Goal: Check status: Check status

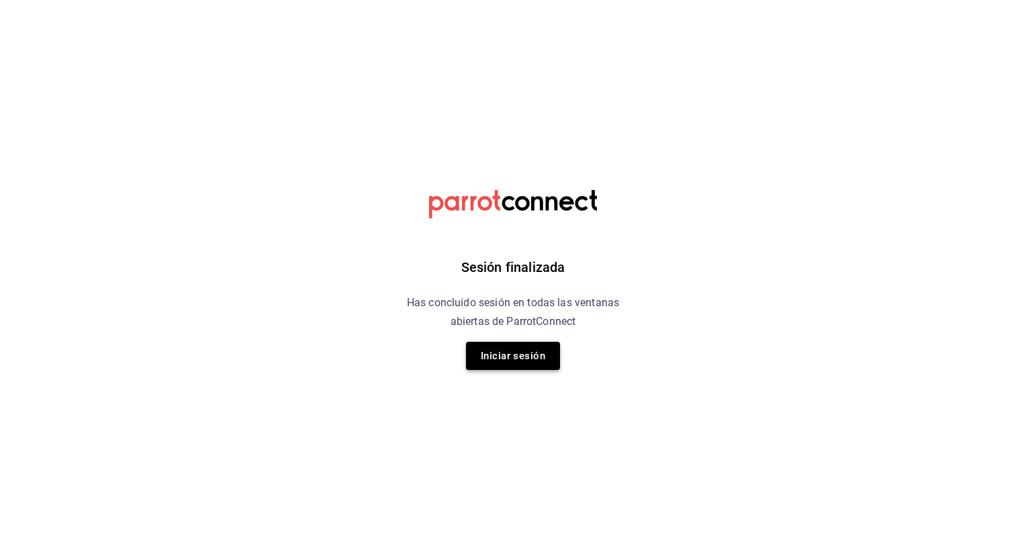
click at [522, 358] on button "Iniciar sesión" at bounding box center [513, 356] width 94 height 28
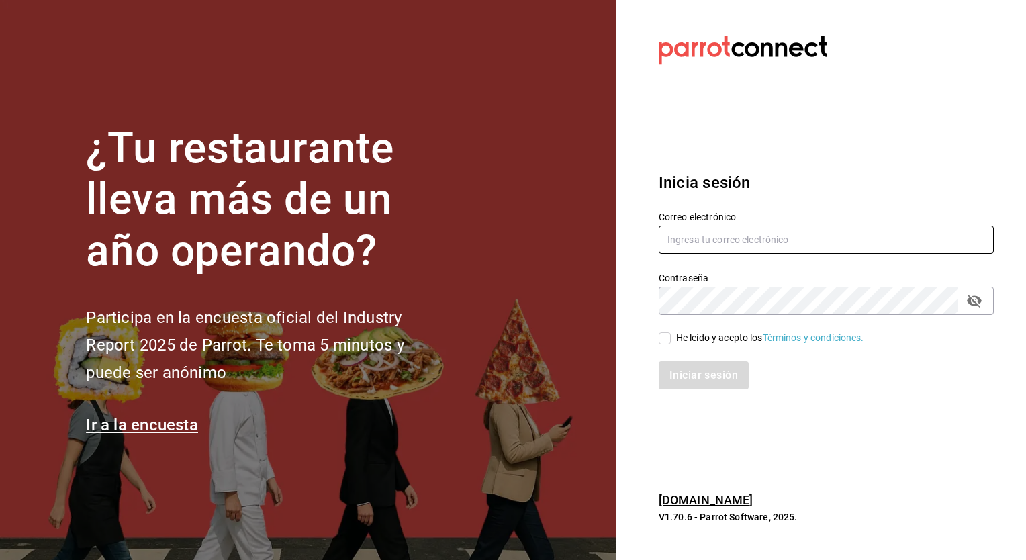
type input "[EMAIL_ADDRESS][DOMAIN_NAME]"
click at [663, 338] on input "He leído y acepto los Términos y condiciones." at bounding box center [665, 338] width 12 height 12
checkbox input "true"
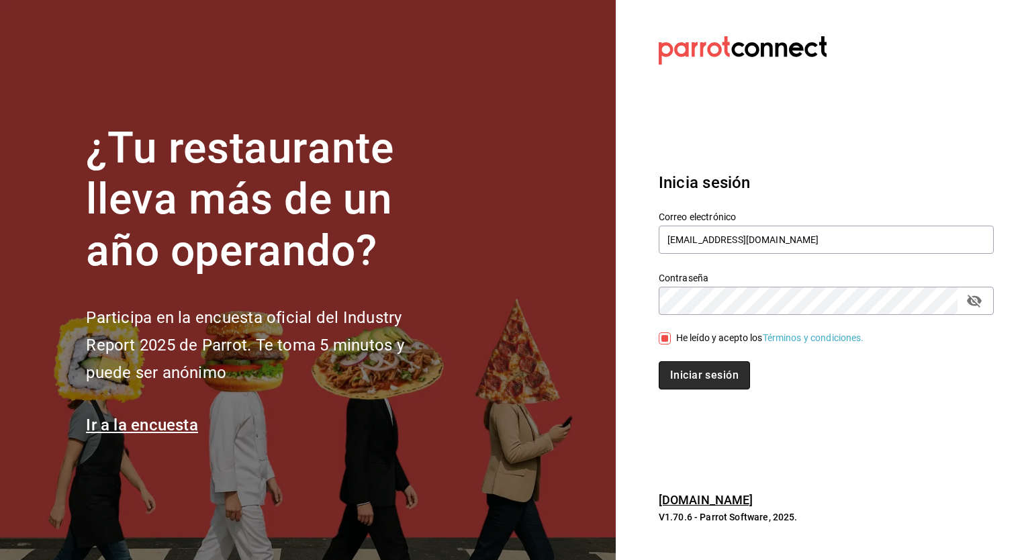
click at [693, 385] on button "Iniciar sesión" at bounding box center [704, 375] width 91 height 28
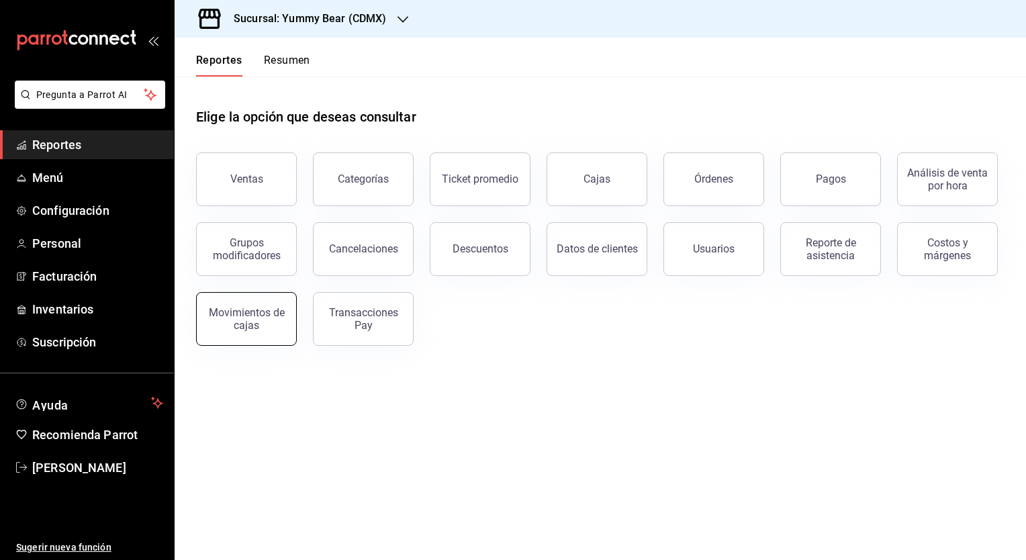
click at [240, 326] on div "Movimientos de cajas" at bounding box center [246, 319] width 83 height 26
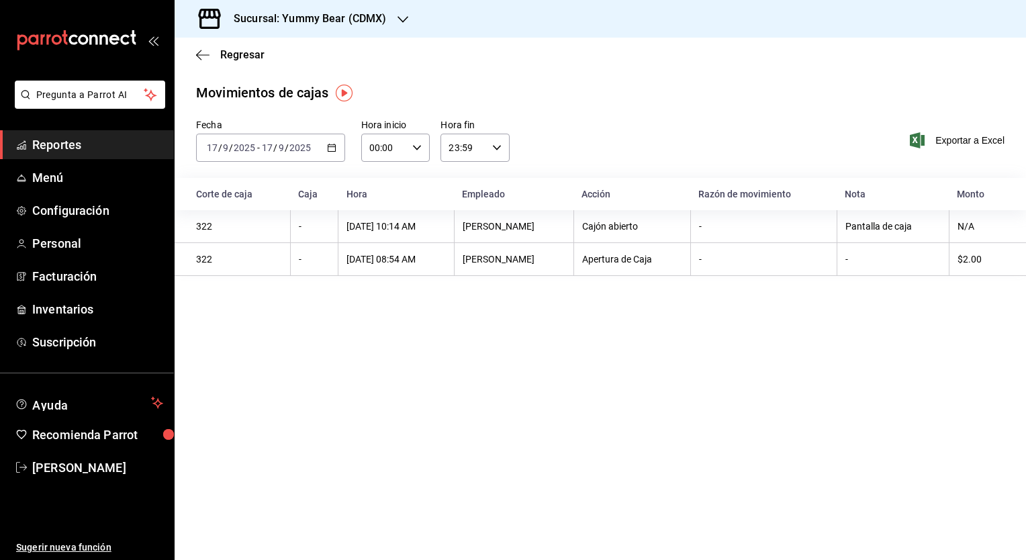
click at [329, 150] on icon "button" at bounding box center [331, 147] width 9 height 9
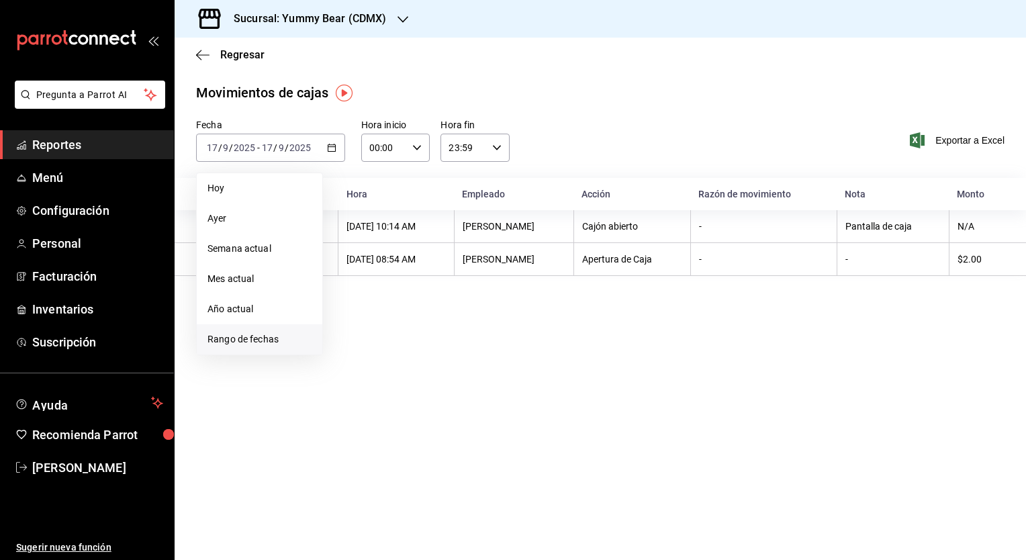
click at [231, 343] on span "Rango de fechas" at bounding box center [259, 339] width 104 height 14
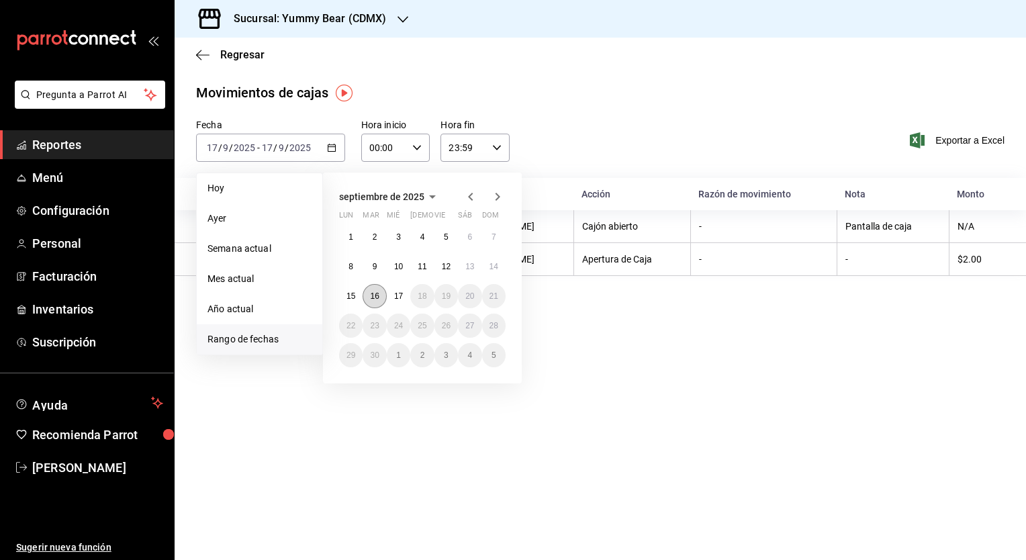
click at [379, 297] on abbr "16" at bounding box center [374, 295] width 9 height 9
click at [348, 300] on button "15" at bounding box center [350, 296] width 23 height 24
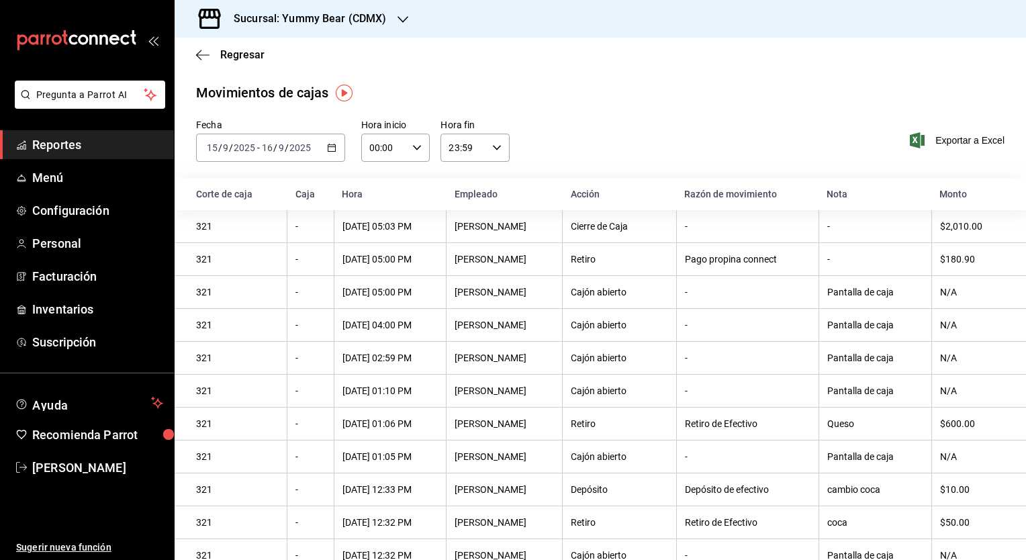
click at [299, 150] on input "2025" at bounding box center [300, 147] width 23 height 11
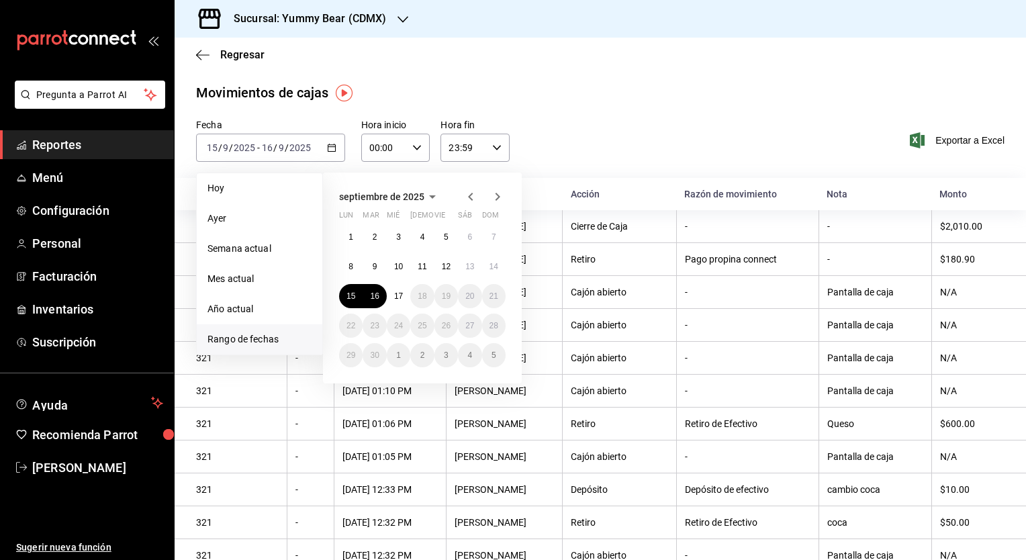
click at [218, 183] on span "Hoy" at bounding box center [259, 188] width 104 height 14
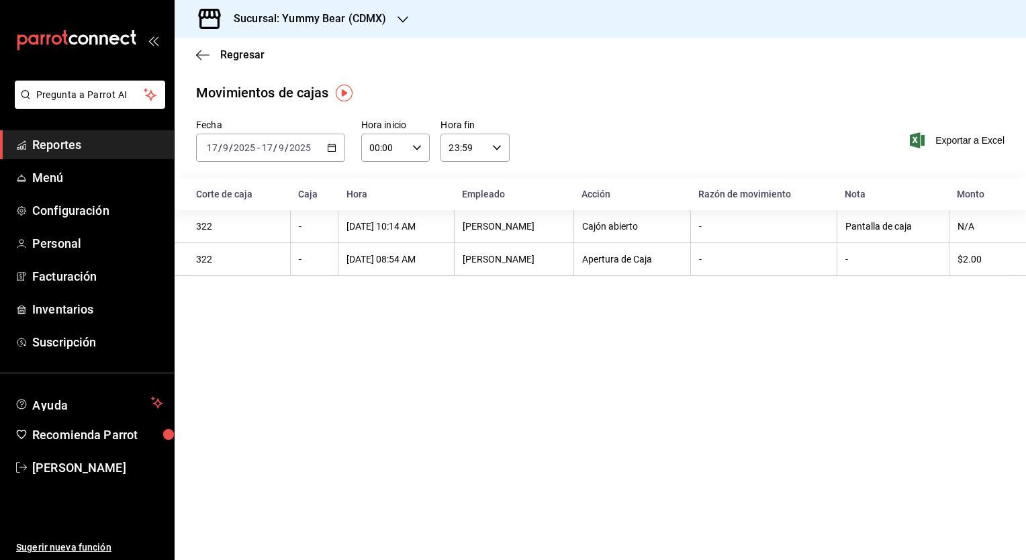
click at [895, 231] on div "Pantalla de caja" at bounding box center [892, 226] width 95 height 11
drag, startPoint x: 895, startPoint y: 231, endPoint x: 788, endPoint y: 304, distance: 129.4
click at [788, 304] on main "Regresar Movimientos [PERSON_NAME] Fecha [DATE] [DATE] - [DATE] [DATE] Hora ini…" at bounding box center [600, 299] width 851 height 522
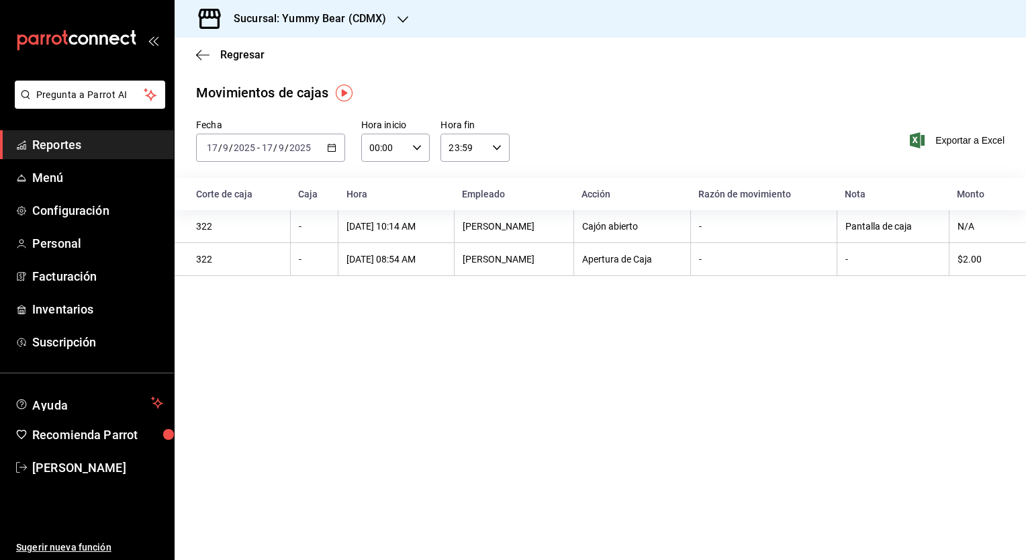
click at [577, 324] on main "Regresar Movimientos [PERSON_NAME] Fecha [DATE] [DATE] - [DATE] [DATE] Hora ini…" at bounding box center [600, 299] width 851 height 522
click at [332, 147] on icon "button" at bounding box center [331, 147] width 9 height 9
click at [254, 224] on span "Ayer" at bounding box center [259, 218] width 104 height 14
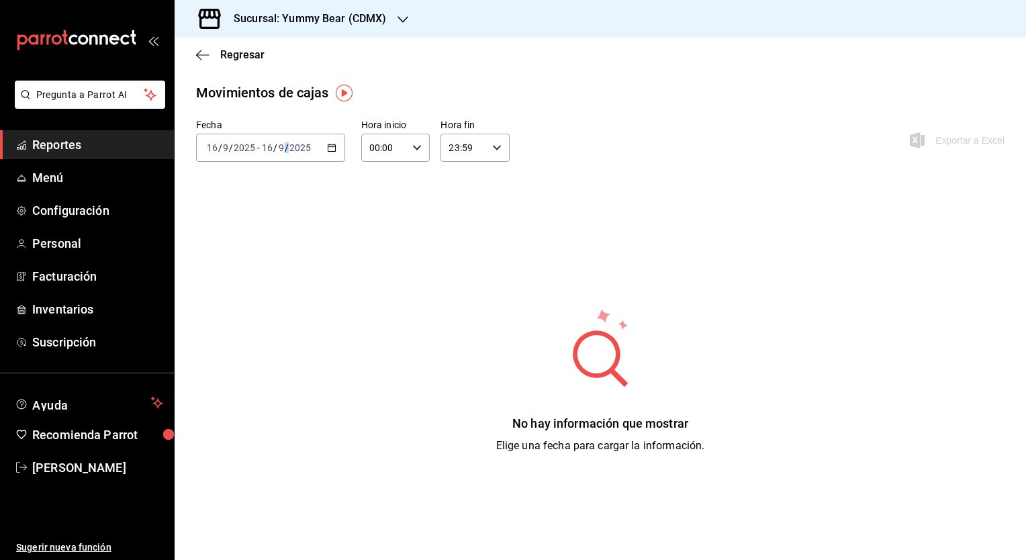
click at [285, 152] on span "/" at bounding box center [287, 147] width 4 height 11
click at [331, 148] on icon "button" at bounding box center [331, 147] width 9 height 9
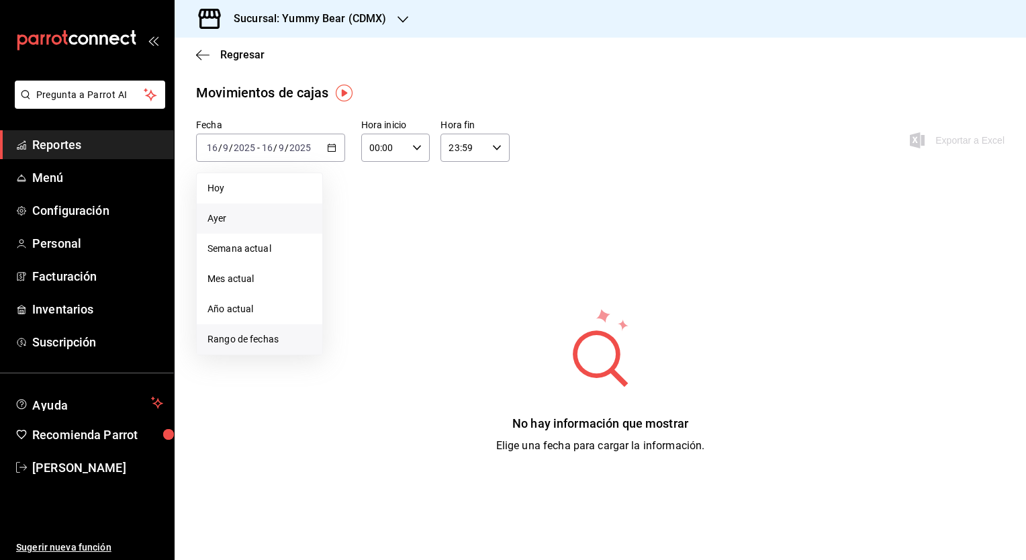
click at [243, 336] on span "Rango de fechas" at bounding box center [259, 339] width 104 height 14
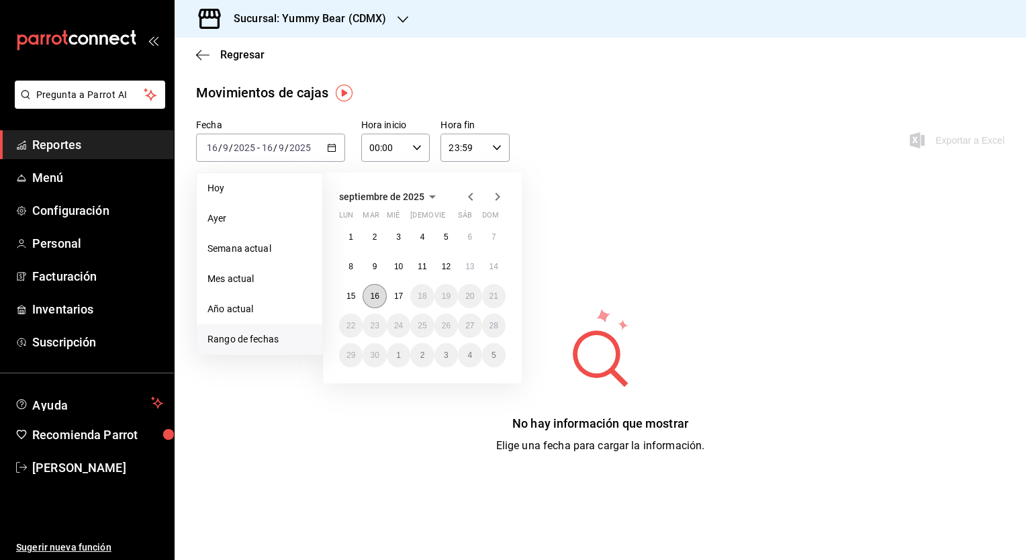
click at [371, 297] on abbr "16" at bounding box center [374, 295] width 9 height 9
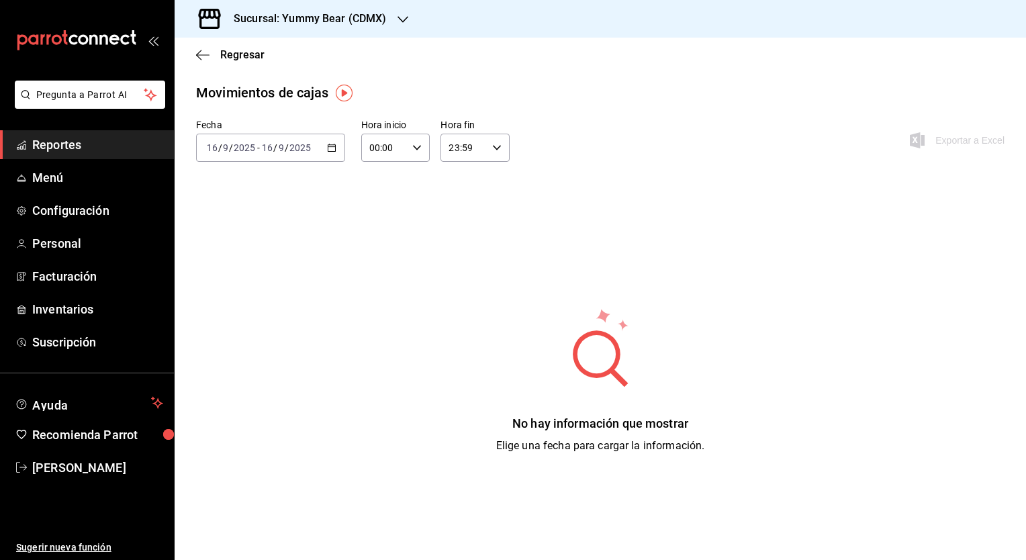
click at [336, 151] on div "[DATE] [DATE] - [DATE] [DATE]" at bounding box center [270, 148] width 149 height 28
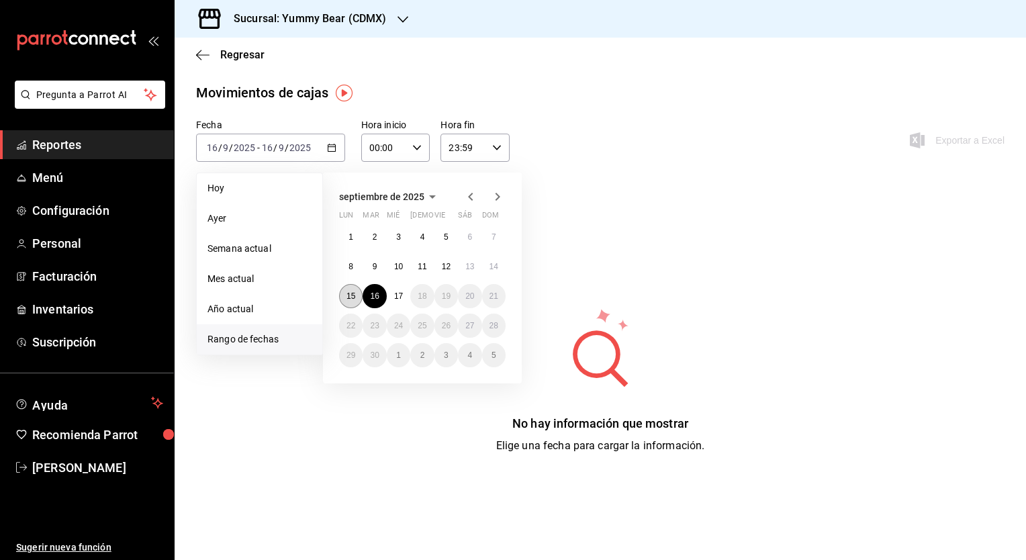
click at [350, 297] on abbr "15" at bounding box center [350, 295] width 9 height 9
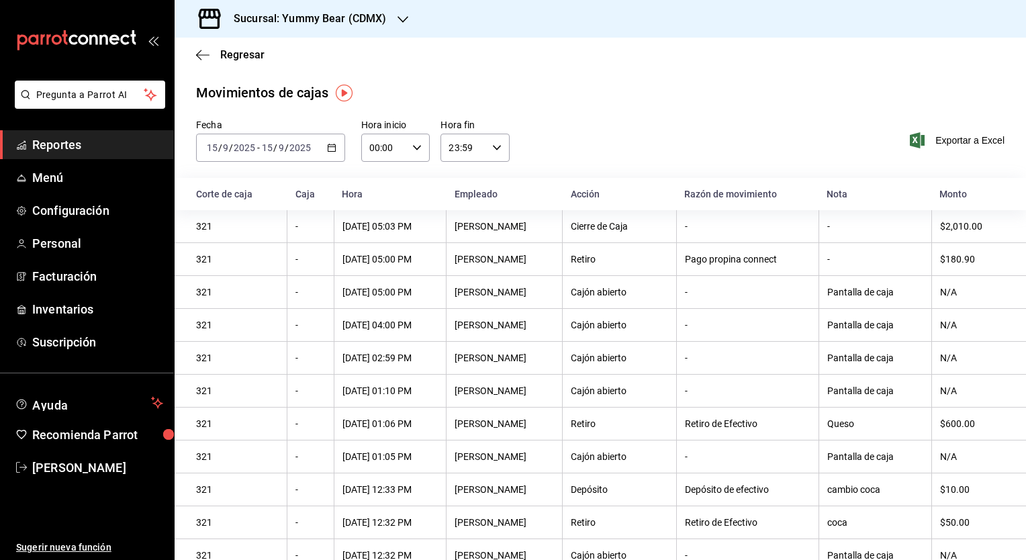
click at [394, 23] on div "Sucursal: Yummy Bear (CDMX)" at bounding box center [299, 19] width 228 height 38
click at [272, 87] on span "Yummy Bear ([PERSON_NAME])" at bounding box center [253, 88] width 136 height 14
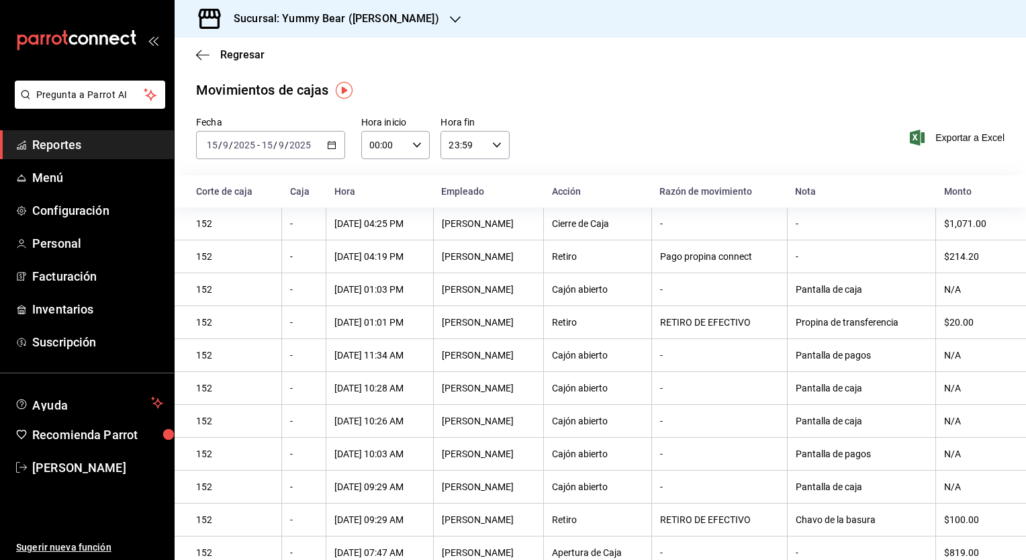
scroll to position [17, 0]
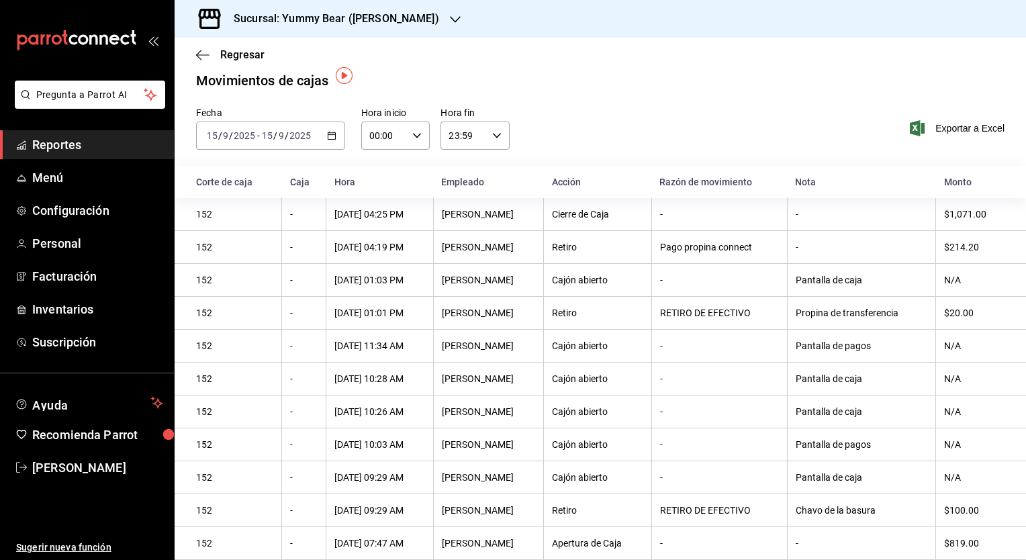
click at [957, 216] on th "$1,071.00" at bounding box center [981, 214] width 90 height 33
click at [964, 539] on div "$819.00" at bounding box center [974, 543] width 60 height 11
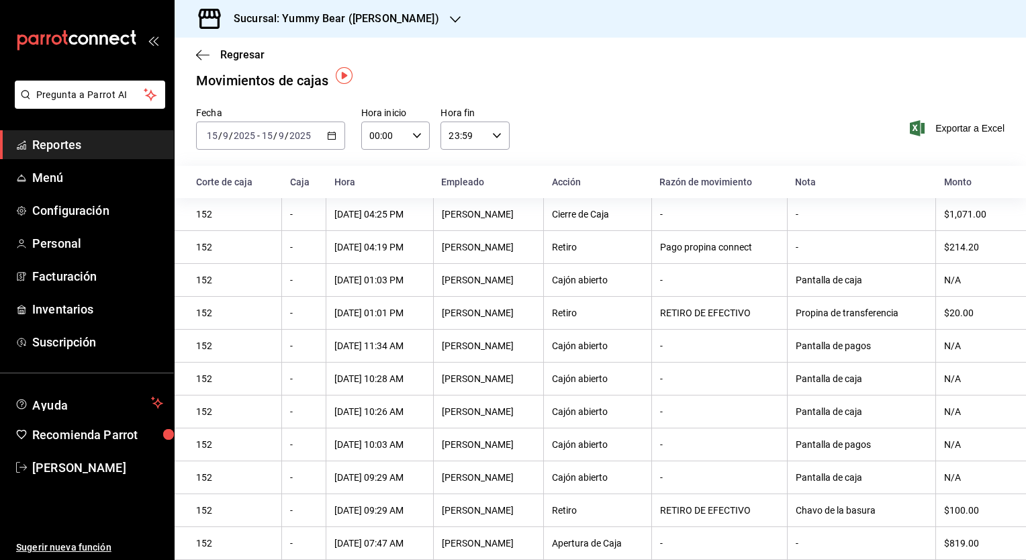
click at [953, 209] on div "$1,071.00" at bounding box center [974, 214] width 60 height 11
